Goal: Task Accomplishment & Management: Complete application form

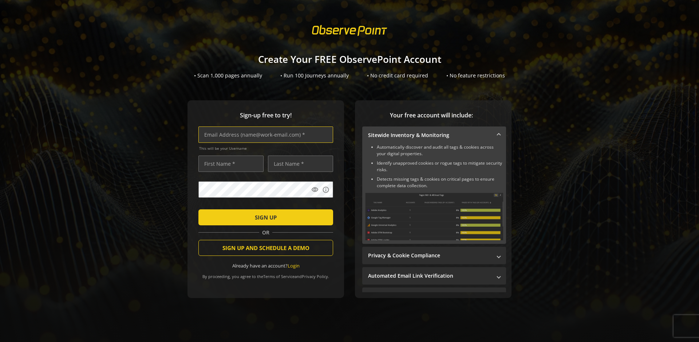
click at [264, 135] on input "text" at bounding box center [265, 135] width 135 height 16
type input "[EMAIL_ADDRESS][DOMAIN_NAME]"
click at [229, 164] on input "text" at bounding box center [230, 164] width 65 height 16
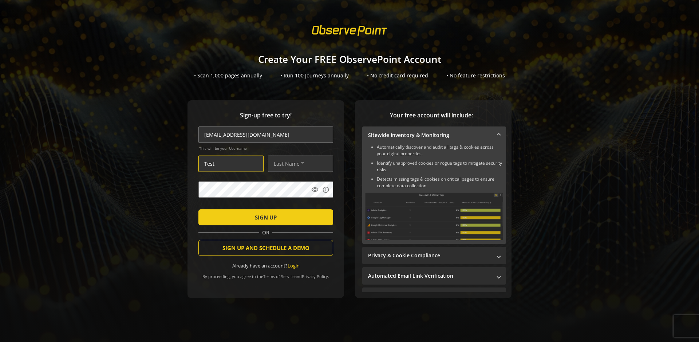
type input "Test"
click at [298, 164] on input "text" at bounding box center [300, 164] width 65 height 16
type input "Test"
click at [264, 217] on span "SIGN UP" at bounding box center [266, 217] width 22 height 13
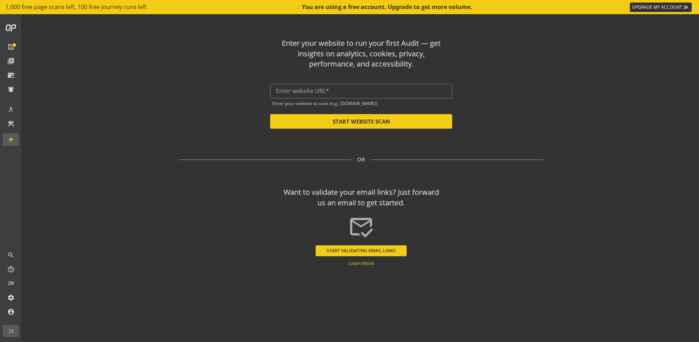
click at [361, 251] on button "START VALIDATING EMAIL LINKS" at bounding box center [360, 251] width 91 height 11
